Goal: Transaction & Acquisition: Book appointment/travel/reservation

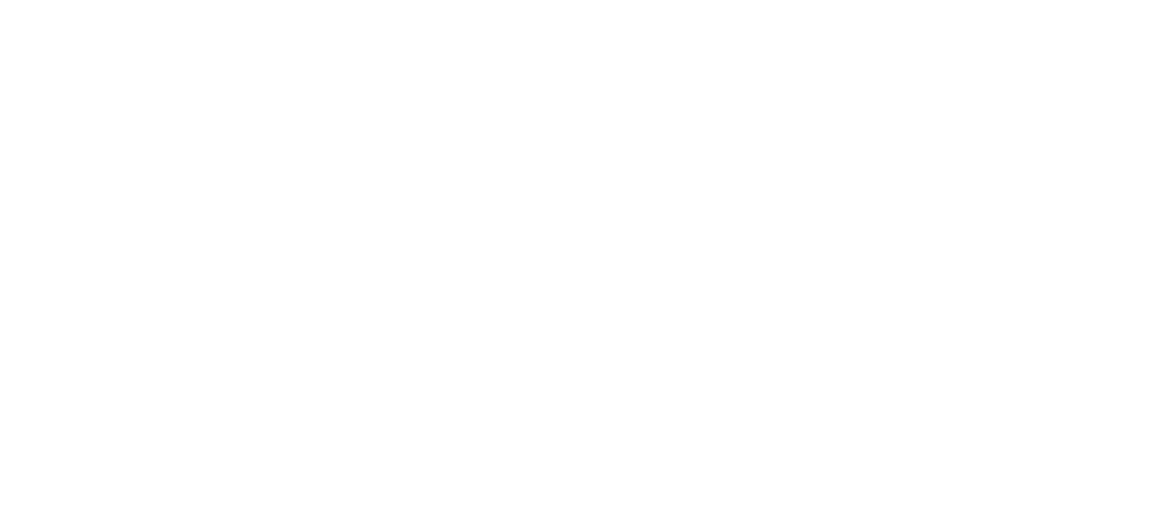
select select ""en""
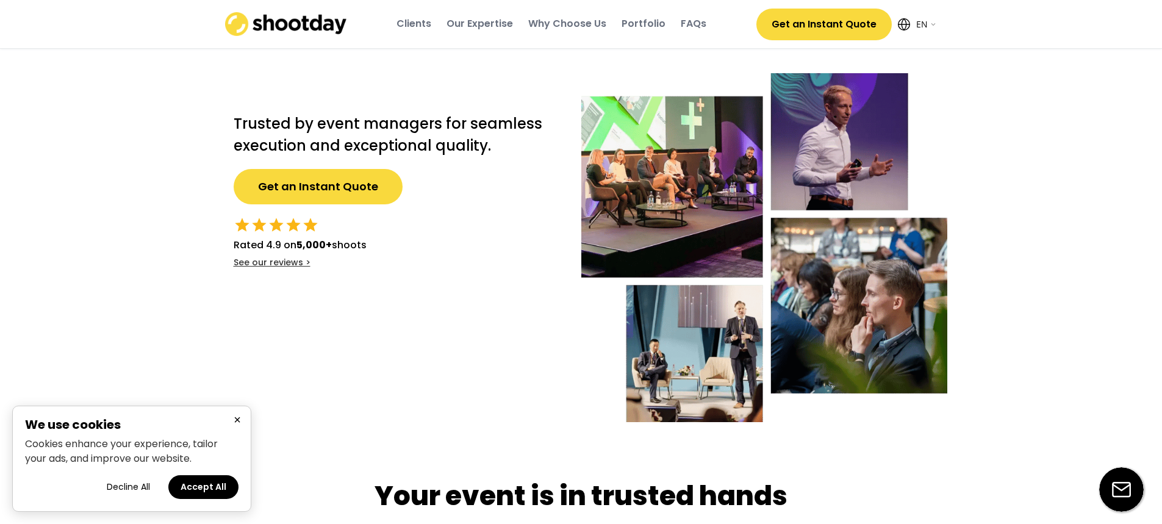
click at [314, 188] on button "Get an Instant Quote" at bounding box center [318, 186] width 169 height 35
